Goal: Information Seeking & Learning: Find specific page/section

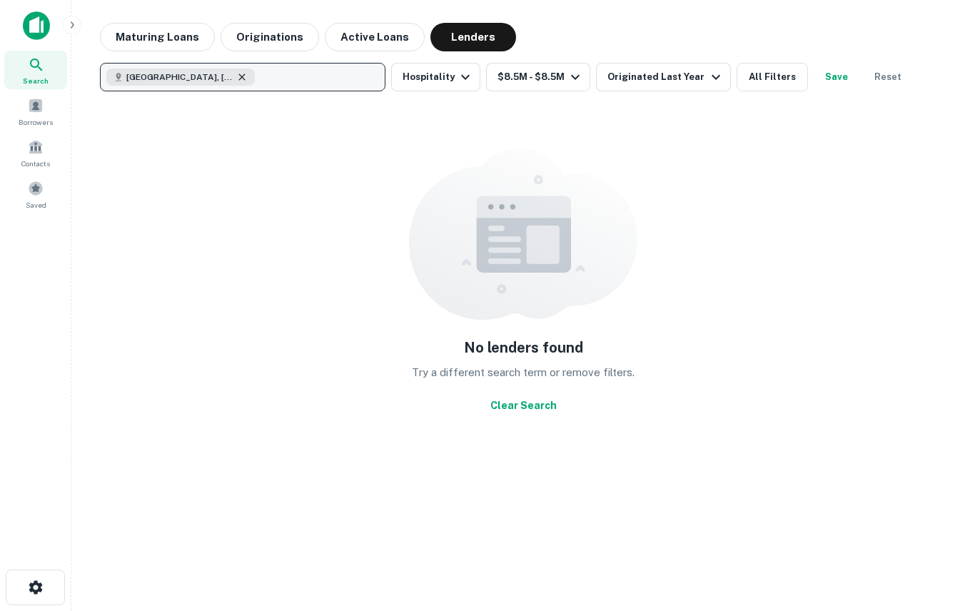
click at [236, 71] on icon "button" at bounding box center [241, 76] width 11 height 11
click at [330, 68] on p "Enter addresses, locations or lender names" at bounding box center [227, 76] width 230 height 17
click at [160, 68] on p "Enter addresses, locations or lender names" at bounding box center [227, 76] width 230 height 17
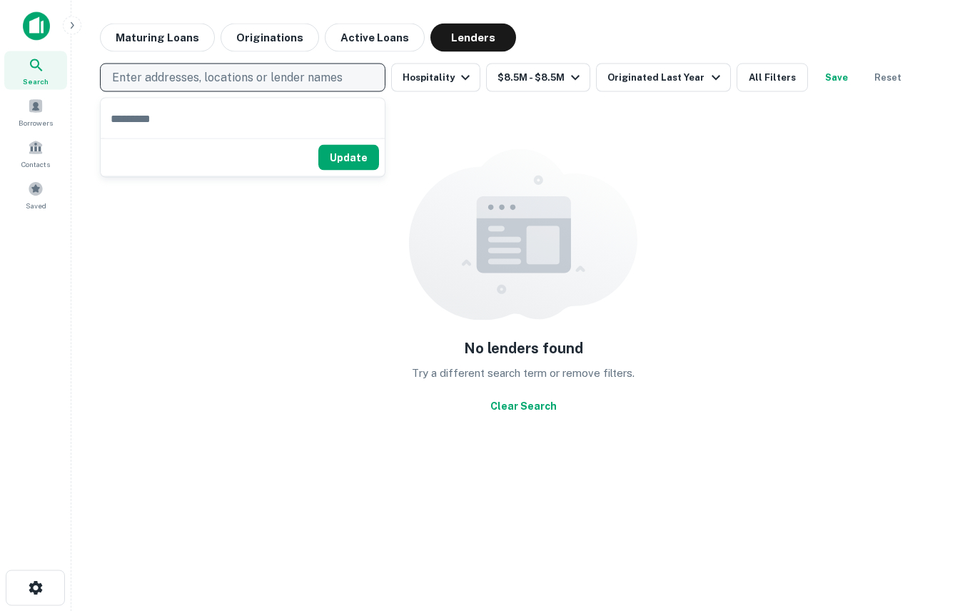
scroll to position [16, 0]
click at [148, 99] on input "text" at bounding box center [243, 118] width 284 height 40
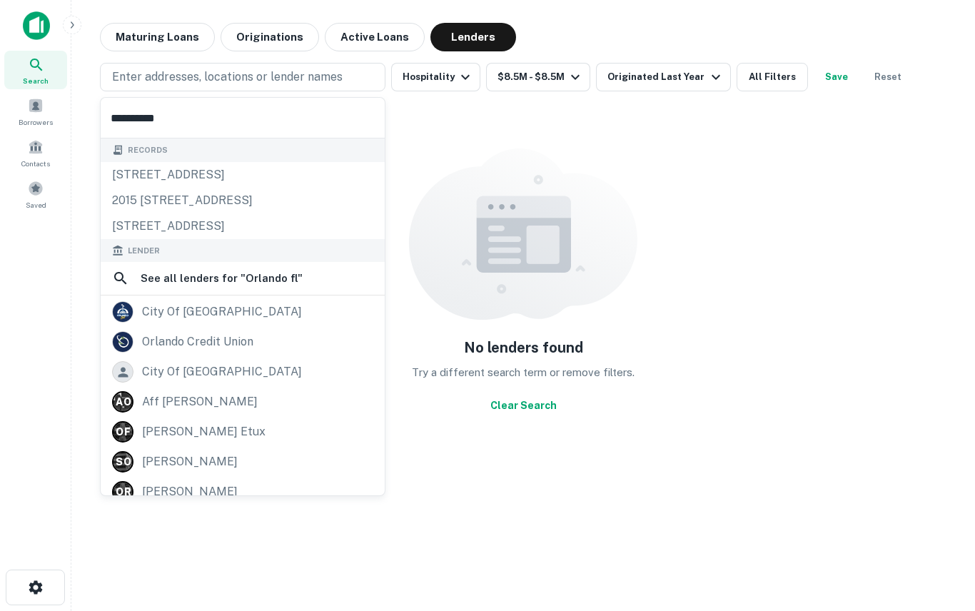
scroll to position [0, 0]
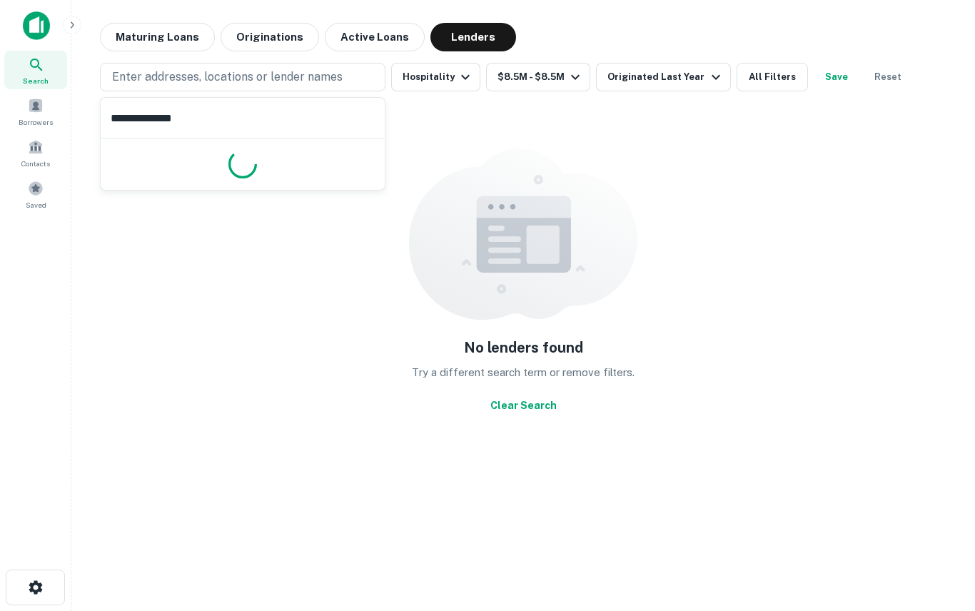
type input "**********"
click at [460, 76] on icon "button" at bounding box center [465, 76] width 17 height 17
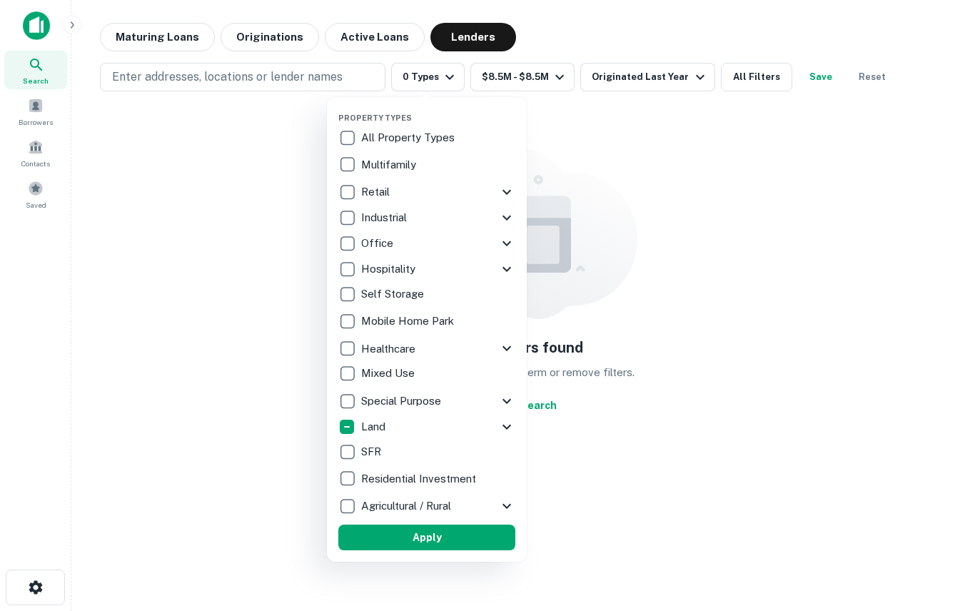
click at [473, 532] on button "Apply" at bounding box center [426, 537] width 177 height 26
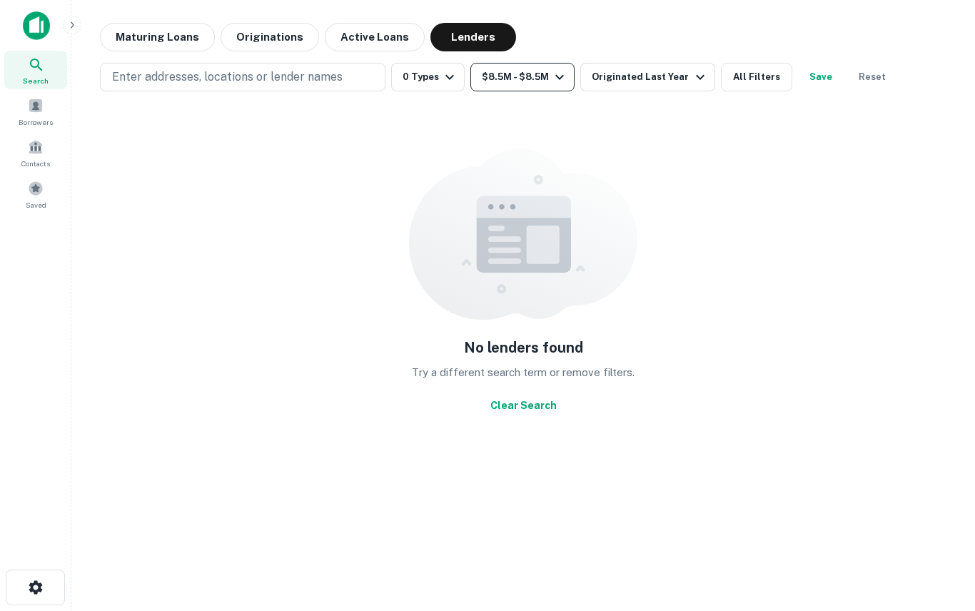
click at [552, 78] on icon "button" at bounding box center [559, 76] width 17 height 17
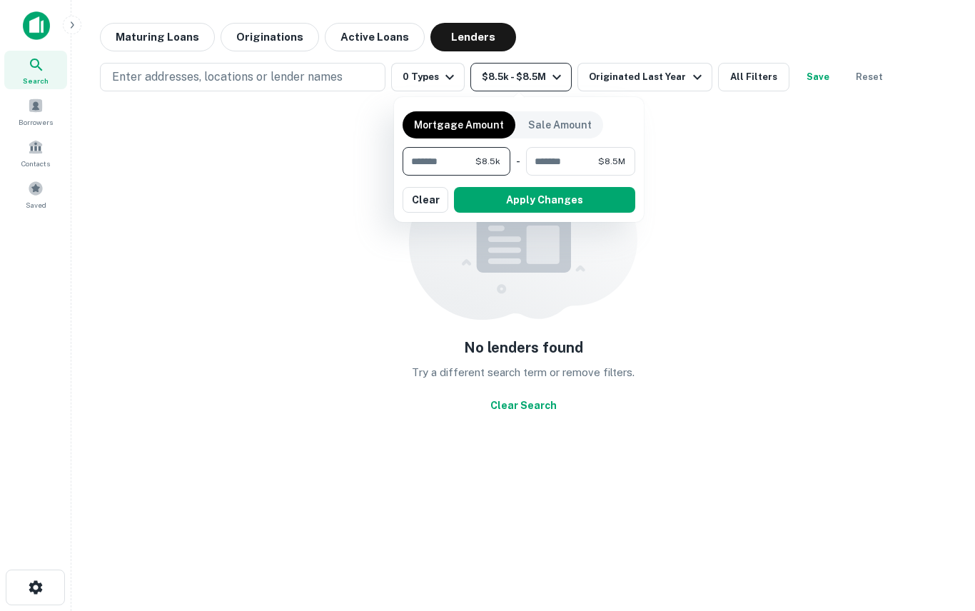
type input "*"
type input "**"
type input "*"
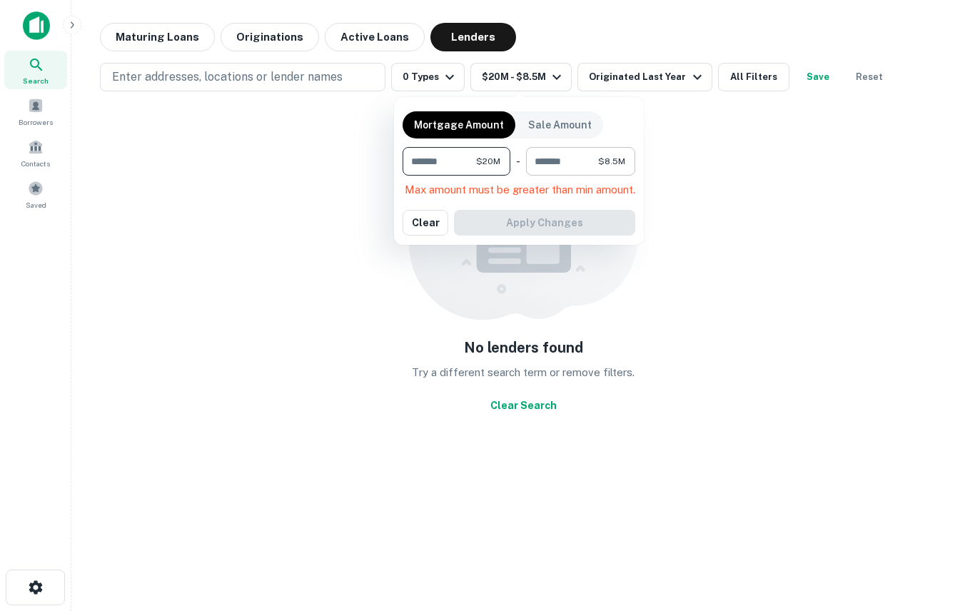
type input "********"
click at [609, 155] on span "$8.5M" at bounding box center [611, 161] width 27 height 13
click at [585, 158] on input "*******" at bounding box center [562, 161] width 72 height 29
type input "*"
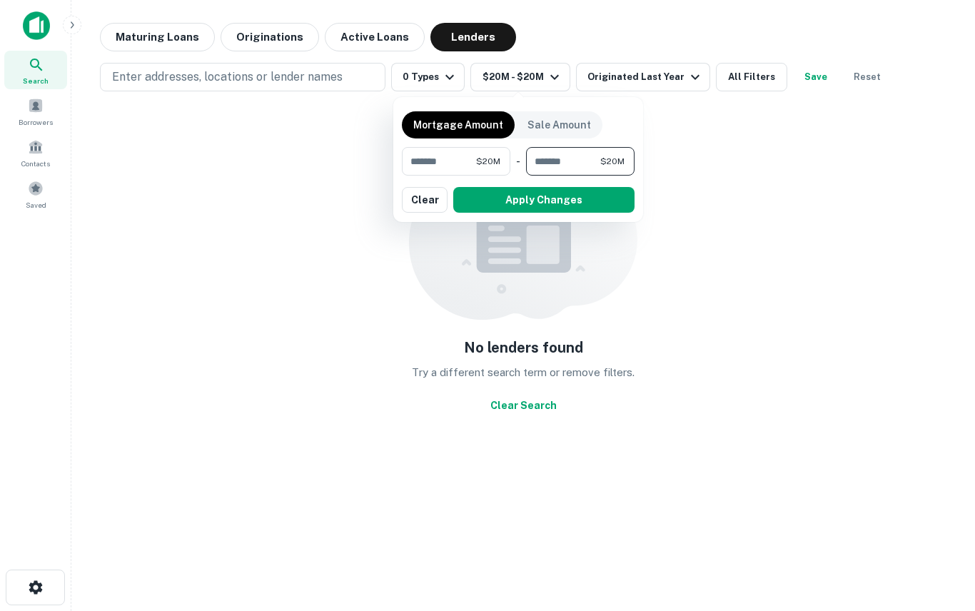
type input "*********"
click at [581, 195] on button "Apply Changes" at bounding box center [545, 200] width 181 height 26
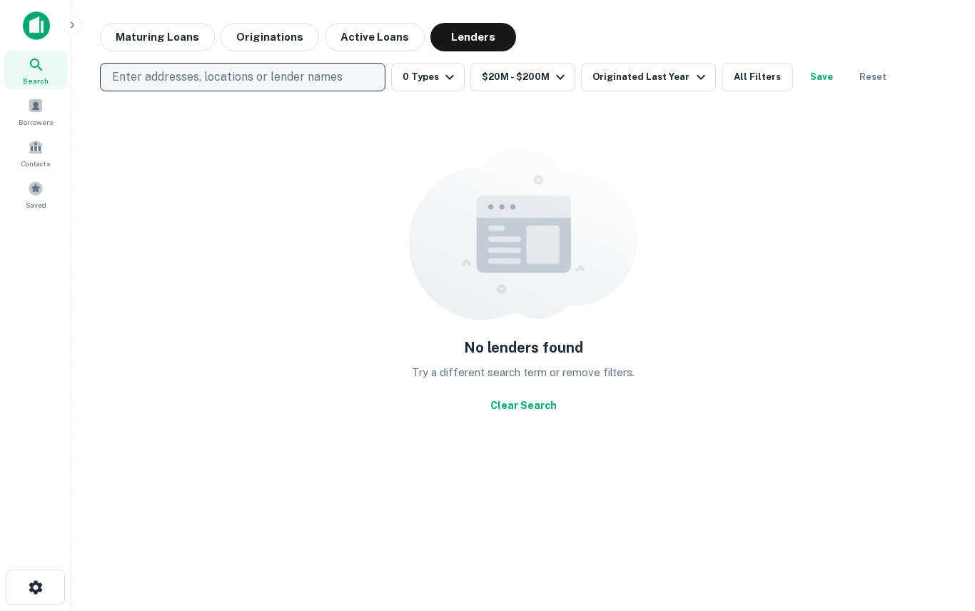
click at [310, 76] on p "Enter addresses, locations or lender names" at bounding box center [227, 76] width 230 height 17
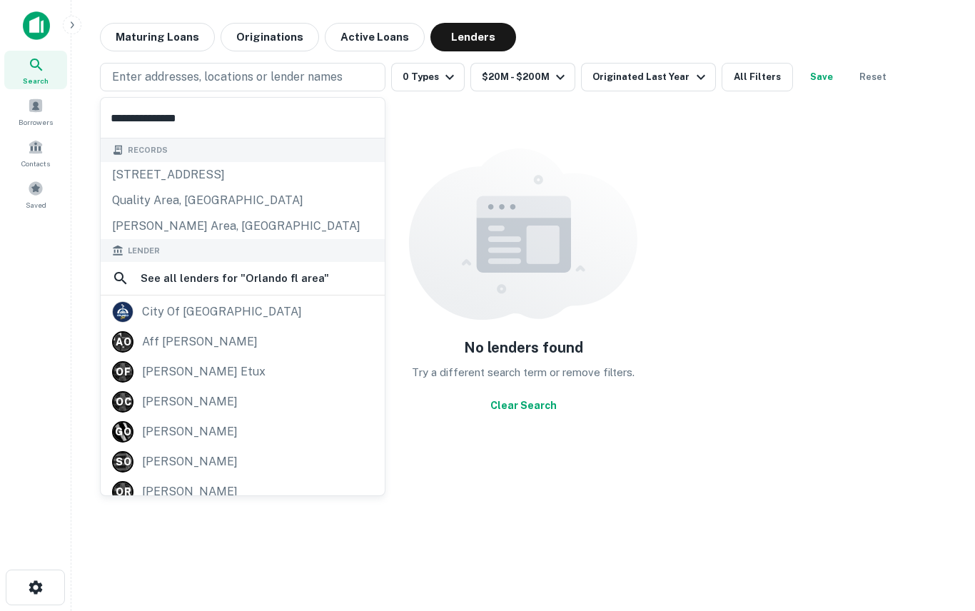
click at [200, 116] on input "**********" at bounding box center [243, 118] width 284 height 40
click at [156, 307] on div "city of [GEOGRAPHIC_DATA]" at bounding box center [222, 311] width 160 height 21
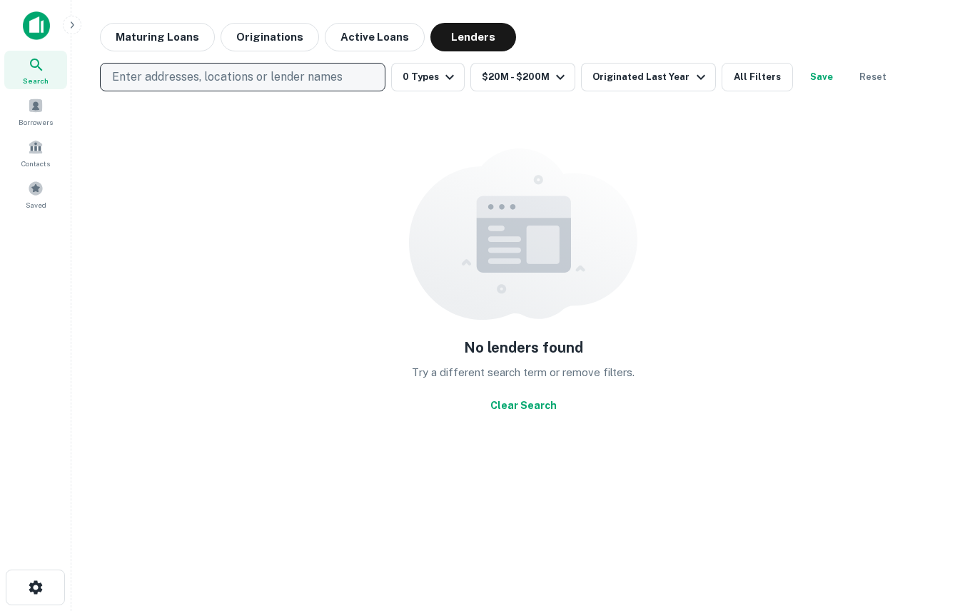
click at [131, 74] on p "Enter addresses, locations or lender names" at bounding box center [227, 76] width 230 height 17
type input "*"
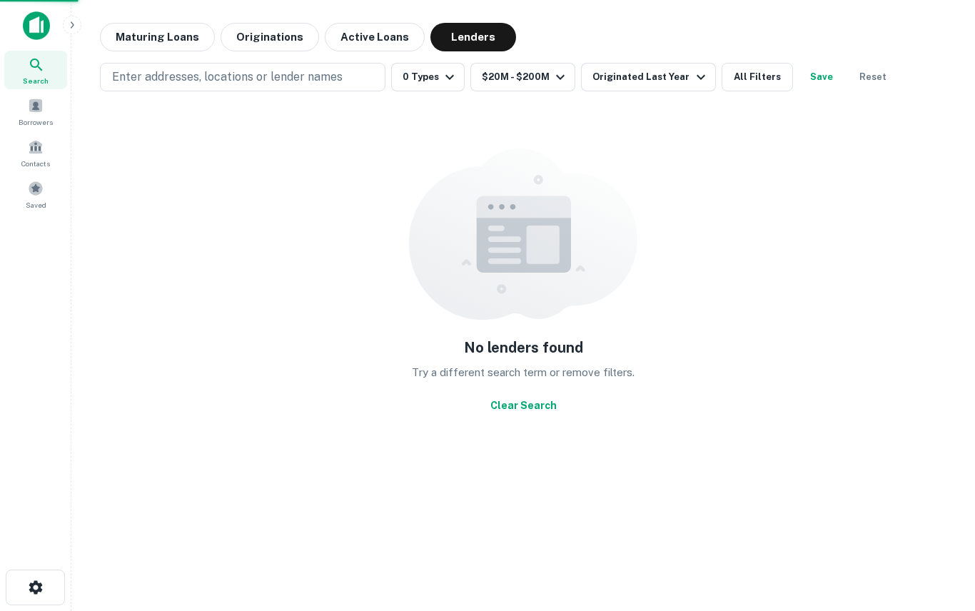
click at [706, 173] on div "No lenders found Try a different search term or remove filters. Clear Search" at bounding box center [523, 283] width 846 height 361
click at [251, 35] on button "Originations" at bounding box center [269, 37] width 98 height 29
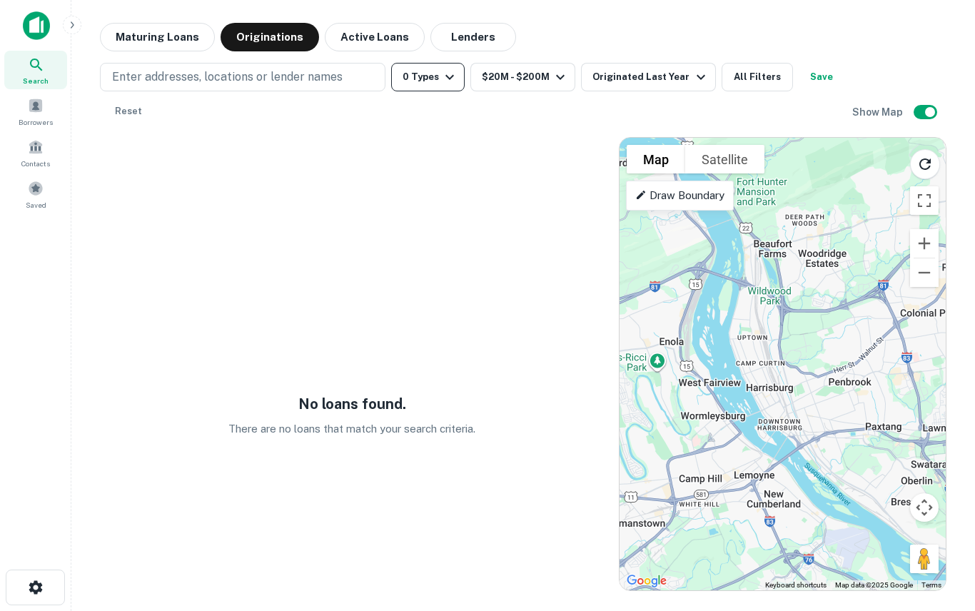
click at [442, 76] on icon "button" at bounding box center [449, 76] width 17 height 17
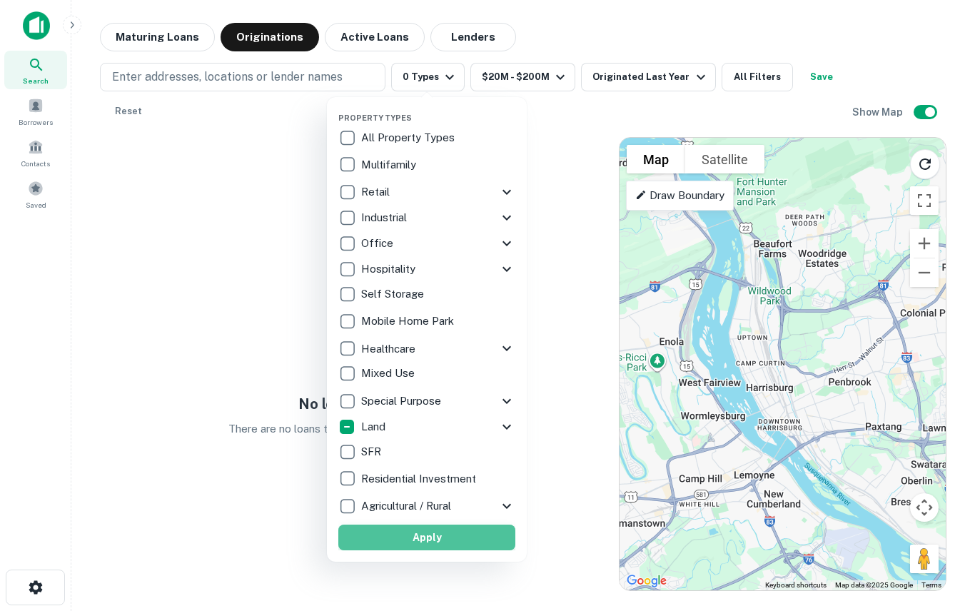
click at [445, 537] on button "Apply" at bounding box center [426, 537] width 177 height 26
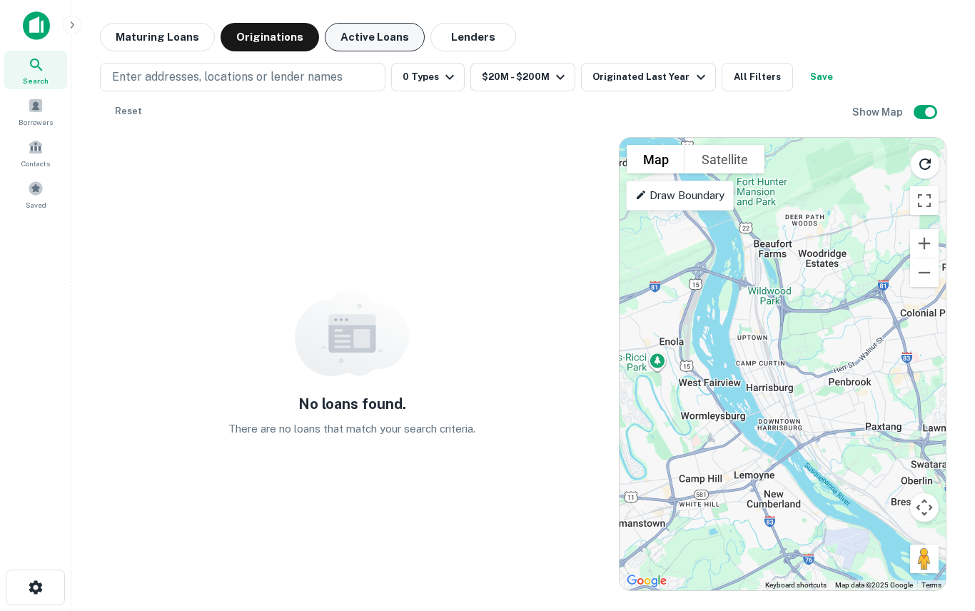
click at [376, 39] on button "Active Loans" at bounding box center [375, 37] width 100 height 29
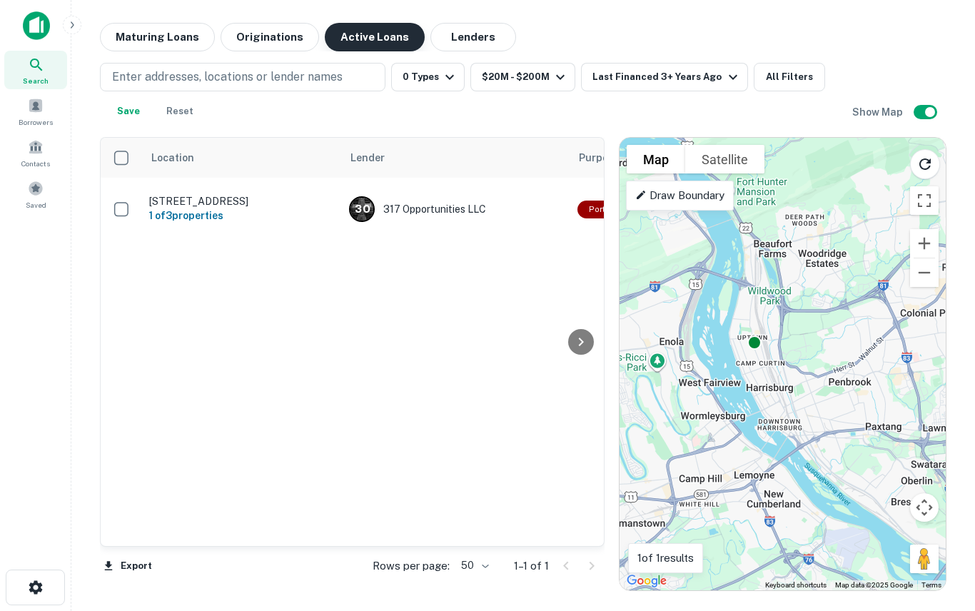
scroll to position [0, -1]
click at [185, 111] on button "Reset" at bounding box center [180, 111] width 46 height 29
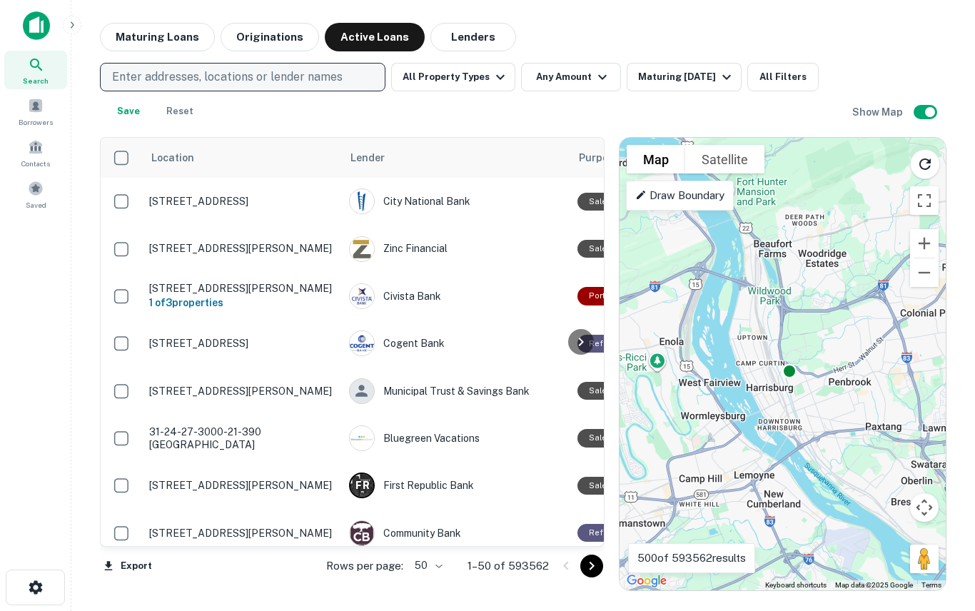
click at [235, 73] on p "Enter addresses, locations or lender names" at bounding box center [227, 76] width 230 height 17
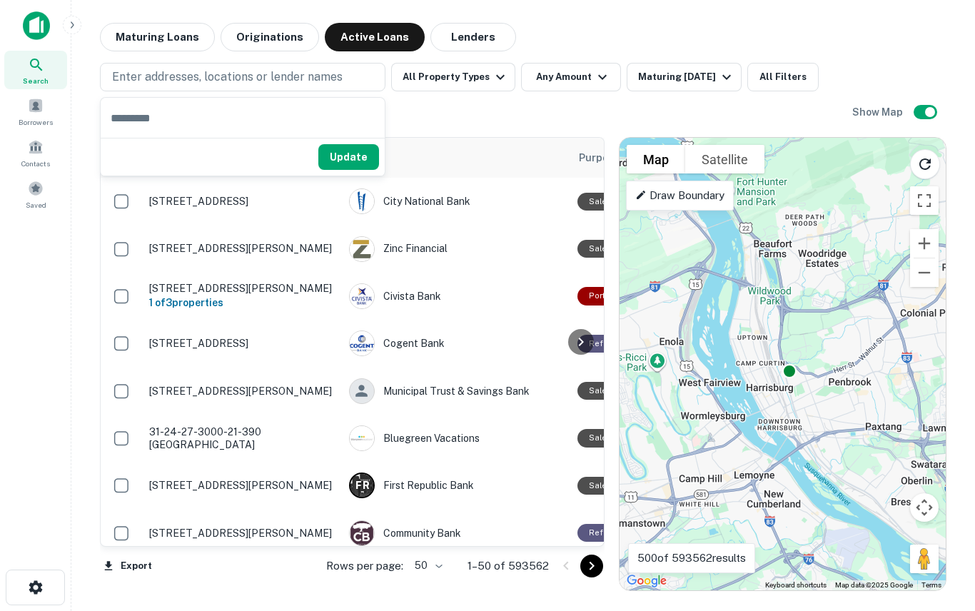
click at [173, 108] on input "text" at bounding box center [243, 118] width 284 height 40
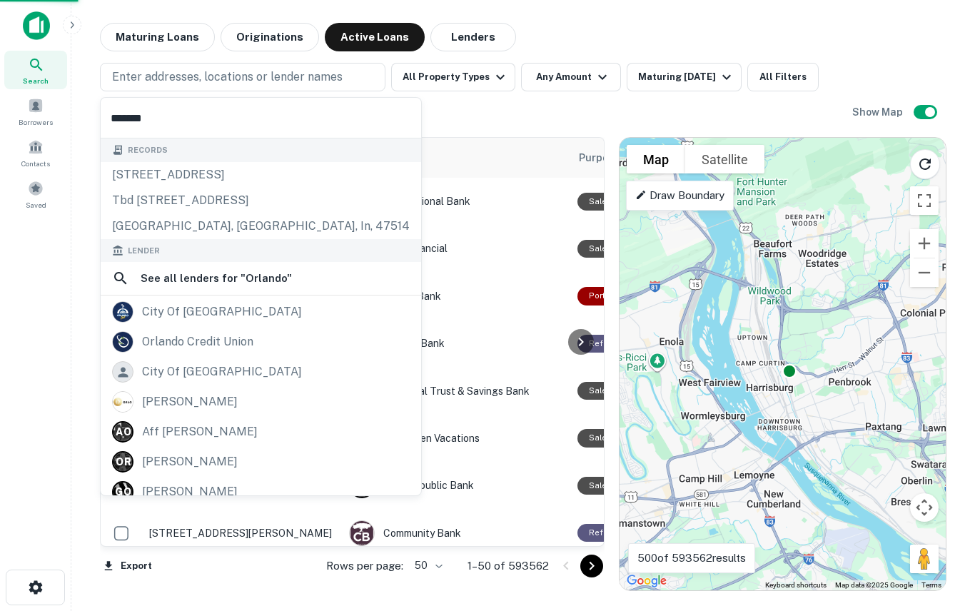
type input "*******"
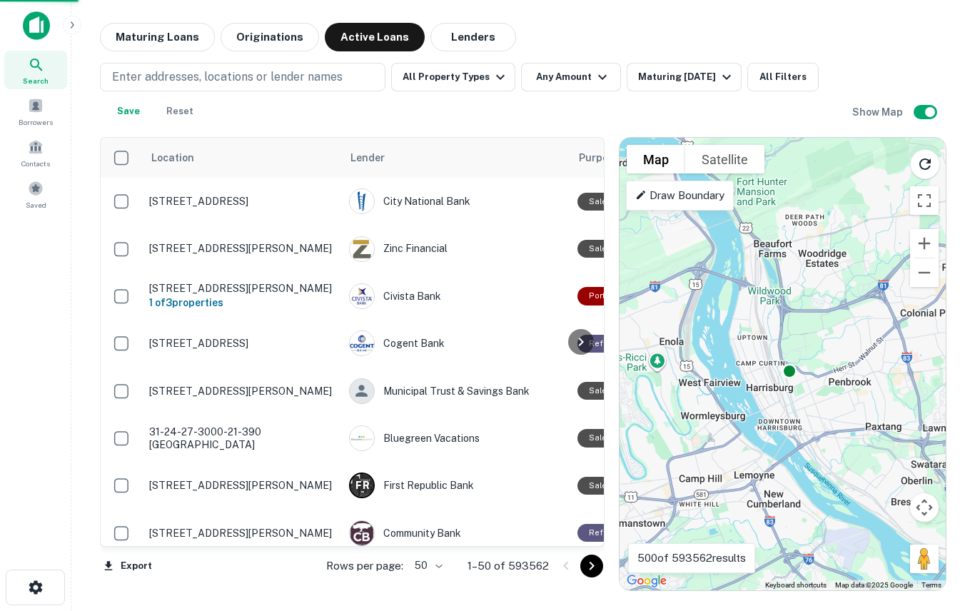
click at [926, 52] on div "Enter addresses, locations or lender names All Property Types Any Amount Maturi…" at bounding box center [523, 88] width 846 height 74
click at [178, 108] on button "Reset" at bounding box center [180, 111] width 46 height 29
click at [492, 77] on icon "button" at bounding box center [500, 76] width 17 height 17
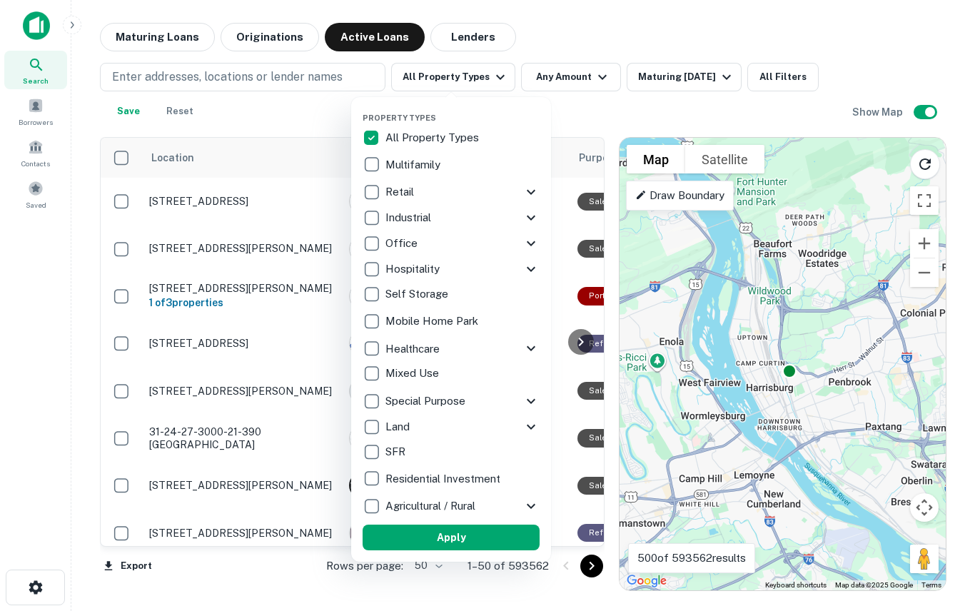
click at [234, 76] on div at bounding box center [487, 305] width 975 height 611
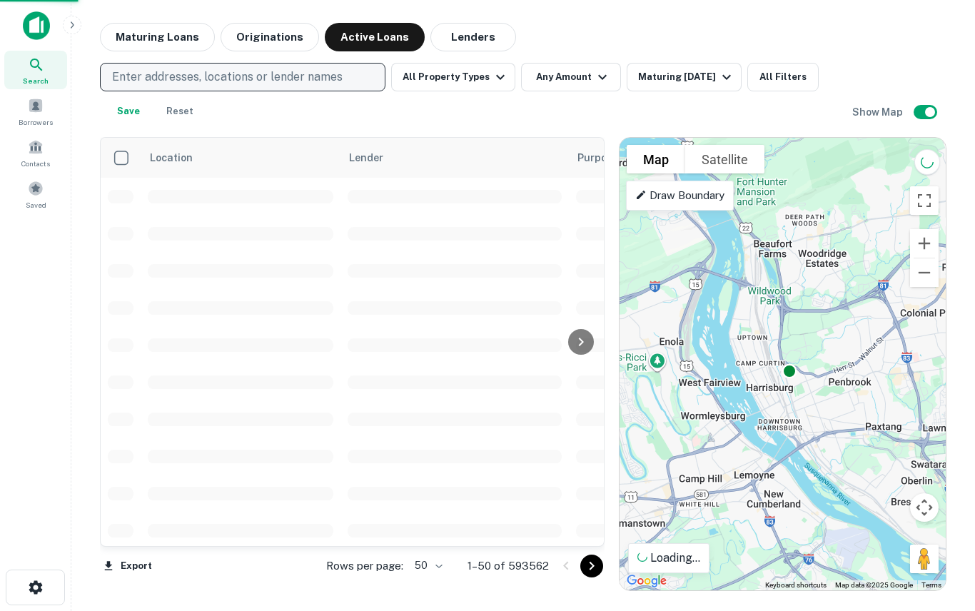
click at [171, 70] on p "Enter addresses, locations or lender names" at bounding box center [227, 76] width 230 height 17
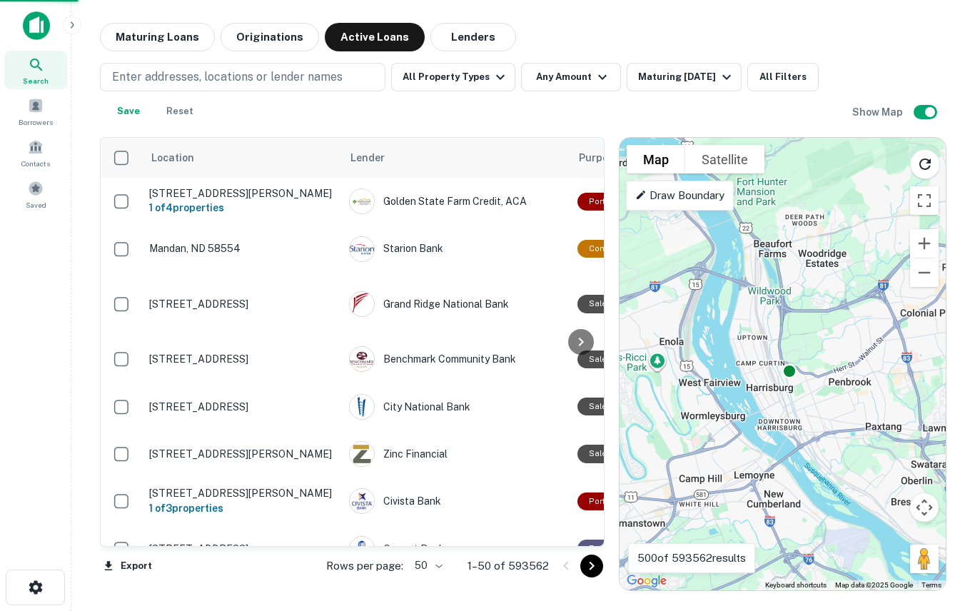
click at [40, 28] on img at bounding box center [36, 25] width 27 height 29
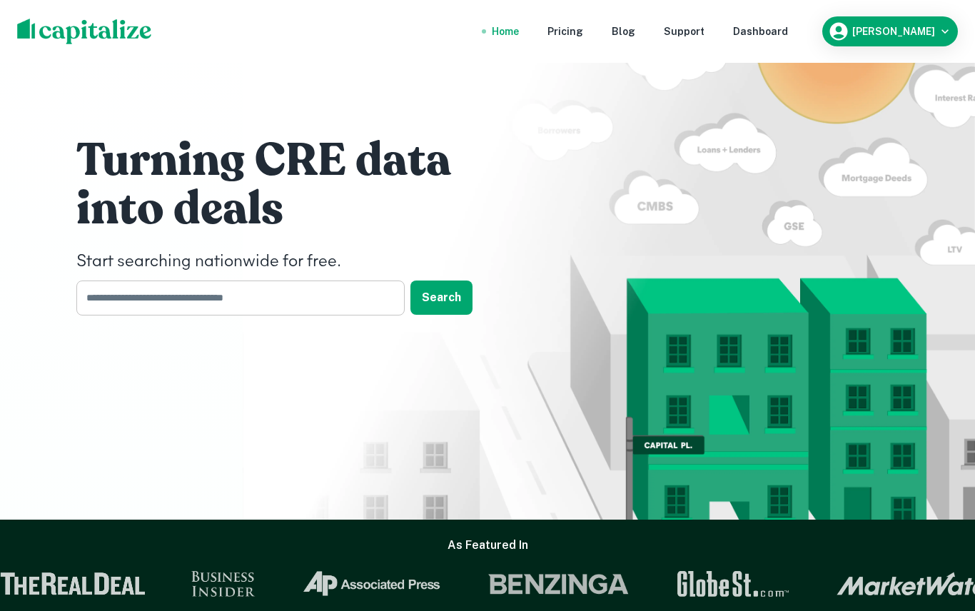
click at [130, 315] on input "text" at bounding box center [235, 297] width 318 height 35
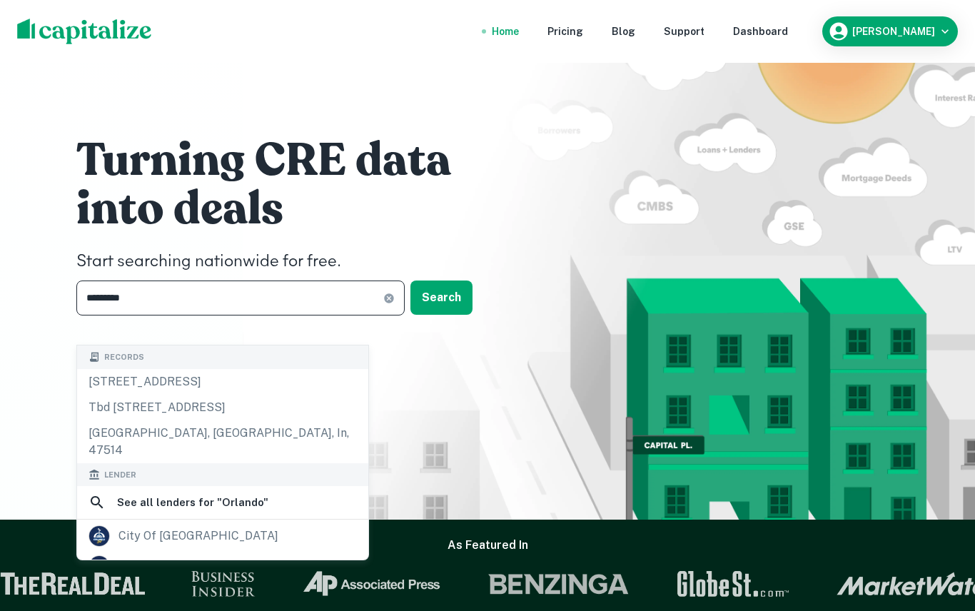
type input "**********"
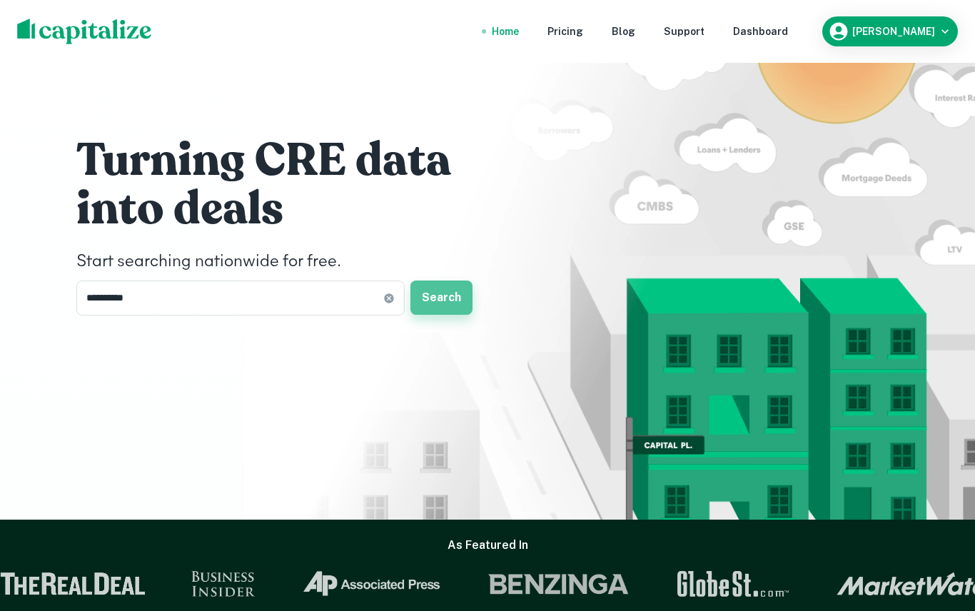
click at [442, 315] on button "Search" at bounding box center [441, 297] width 62 height 34
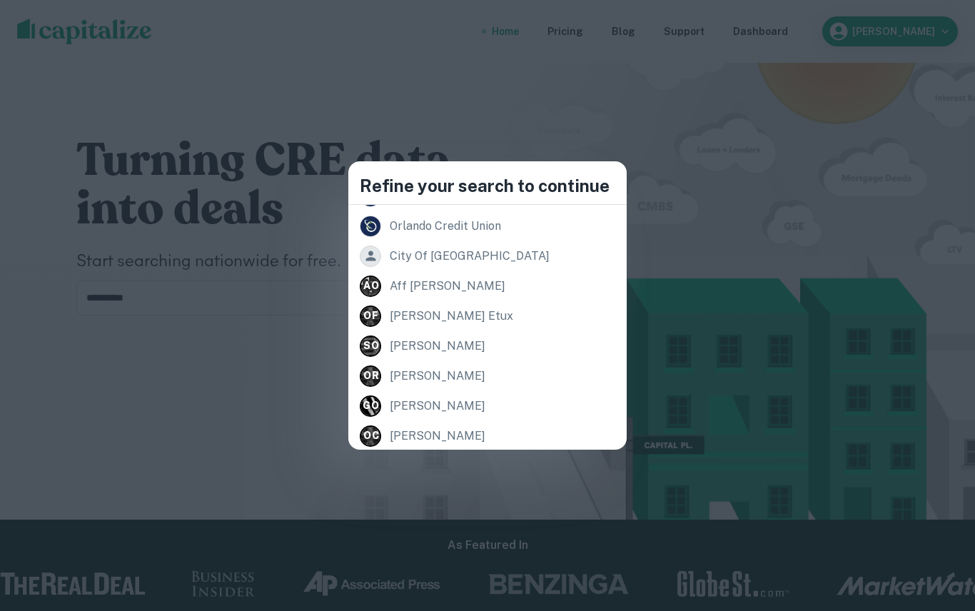
scroll to position [182, 0]
click at [294, 382] on div "Refine your search to continue Records [STREET_ADDRESS] [STREET_ADDRESS] [STREE…" at bounding box center [487, 305] width 975 height 611
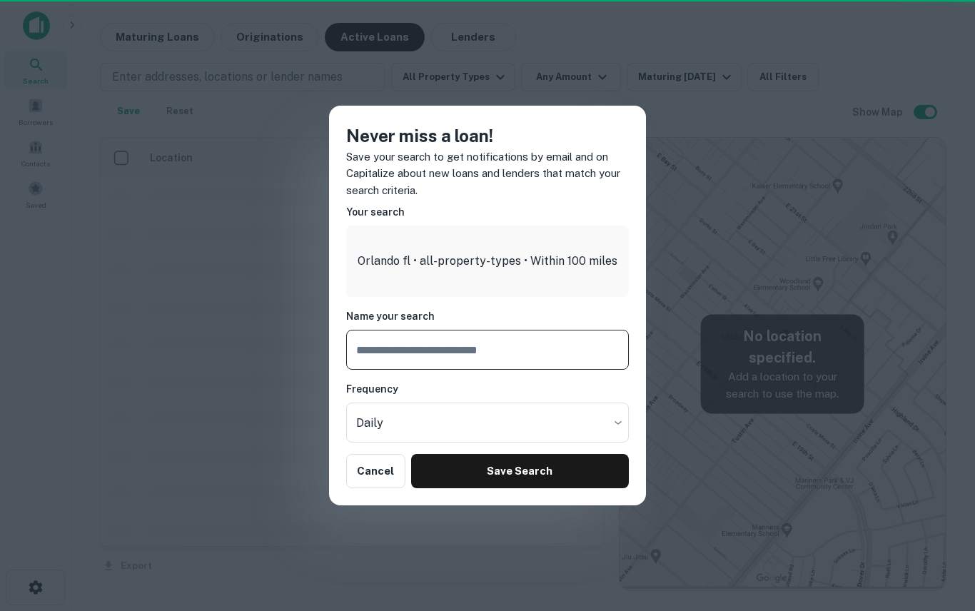
type input "**********"
